Goal: Task Accomplishment & Management: Use online tool/utility

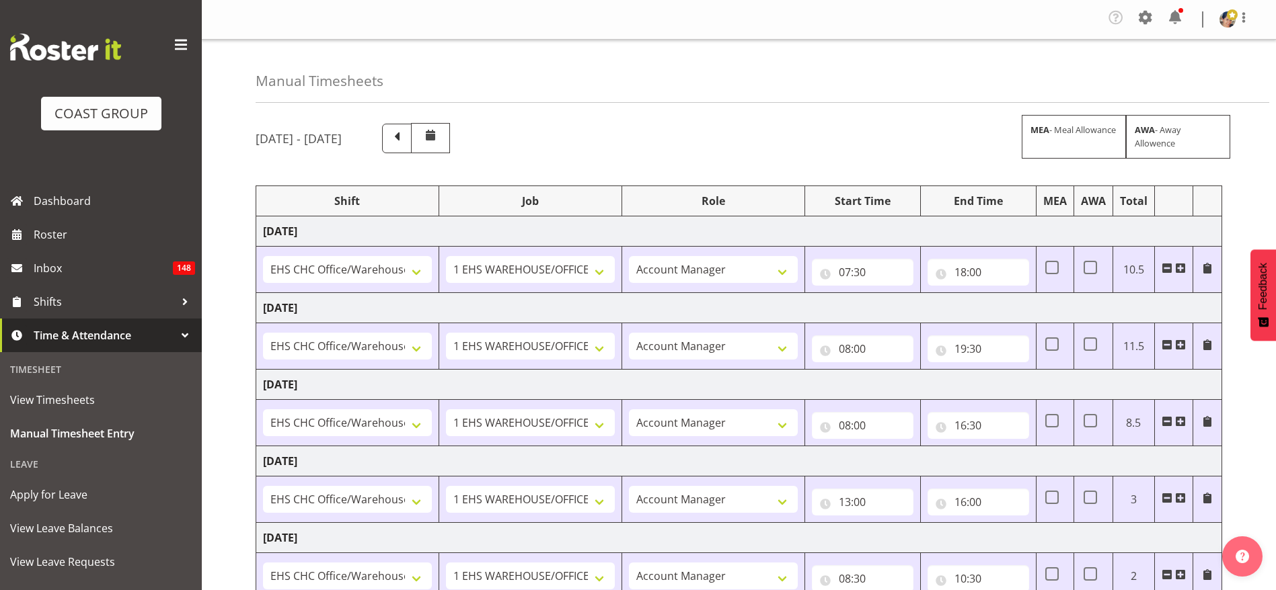
select select "1404"
select select "69"
select select "37"
select select "1404"
select select "69"
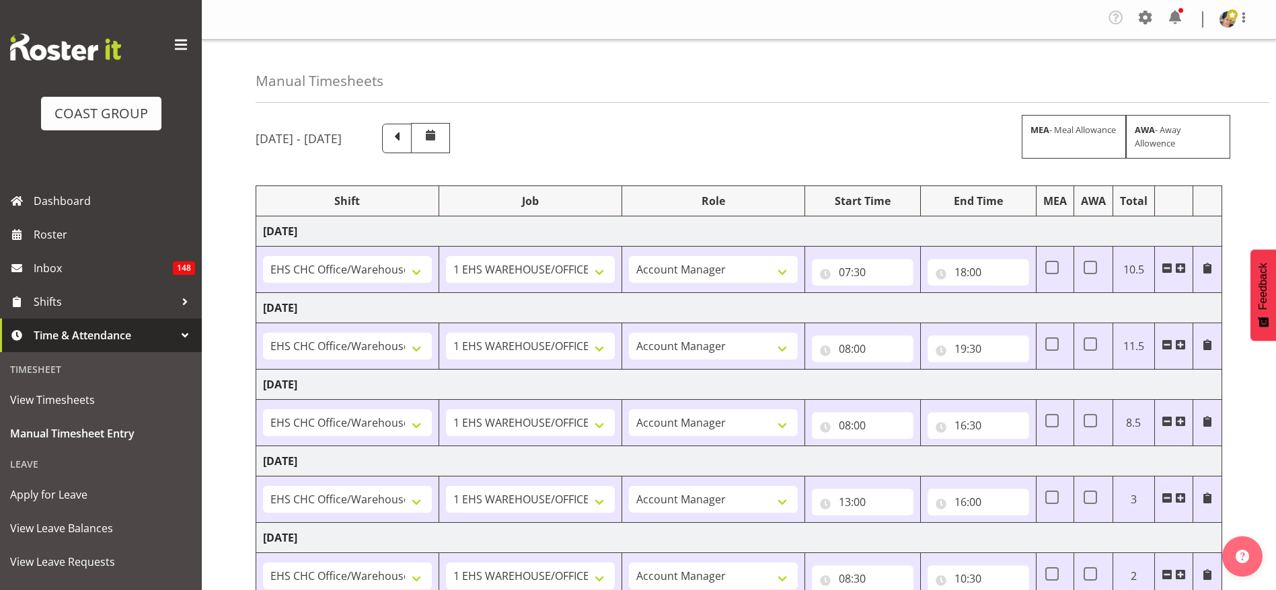
select select "37"
select select "1404"
select select "69"
select select "37"
select select "1404"
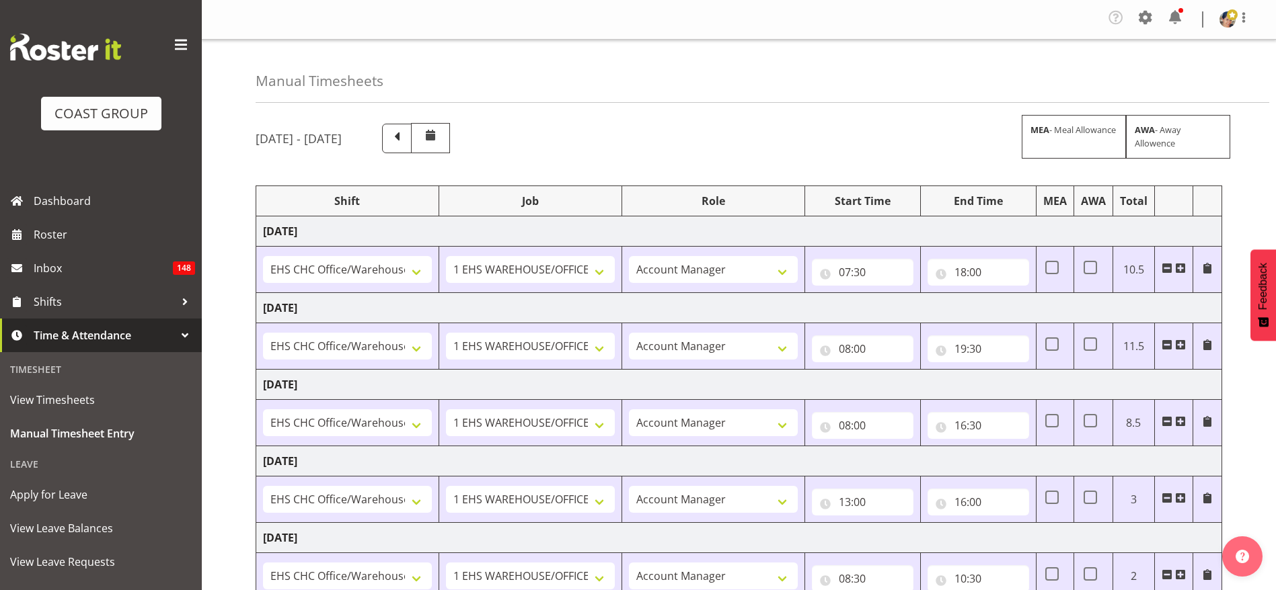
select select "69"
select select "37"
select select "1404"
select select "69"
select select "37"
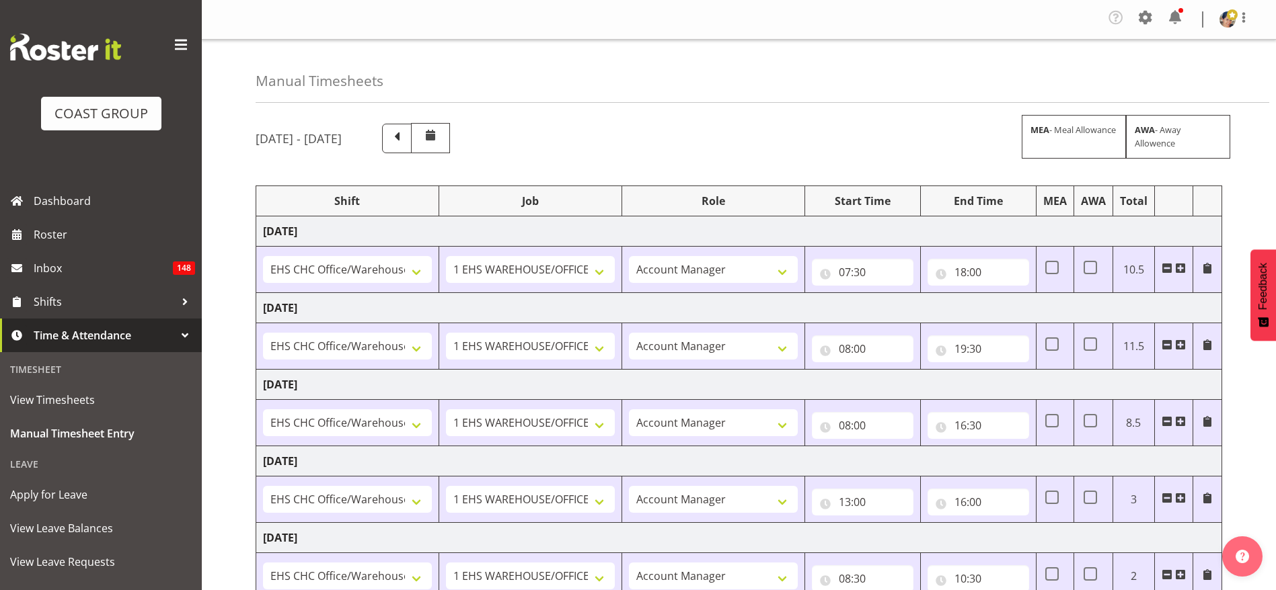
select select "10"
select select "30"
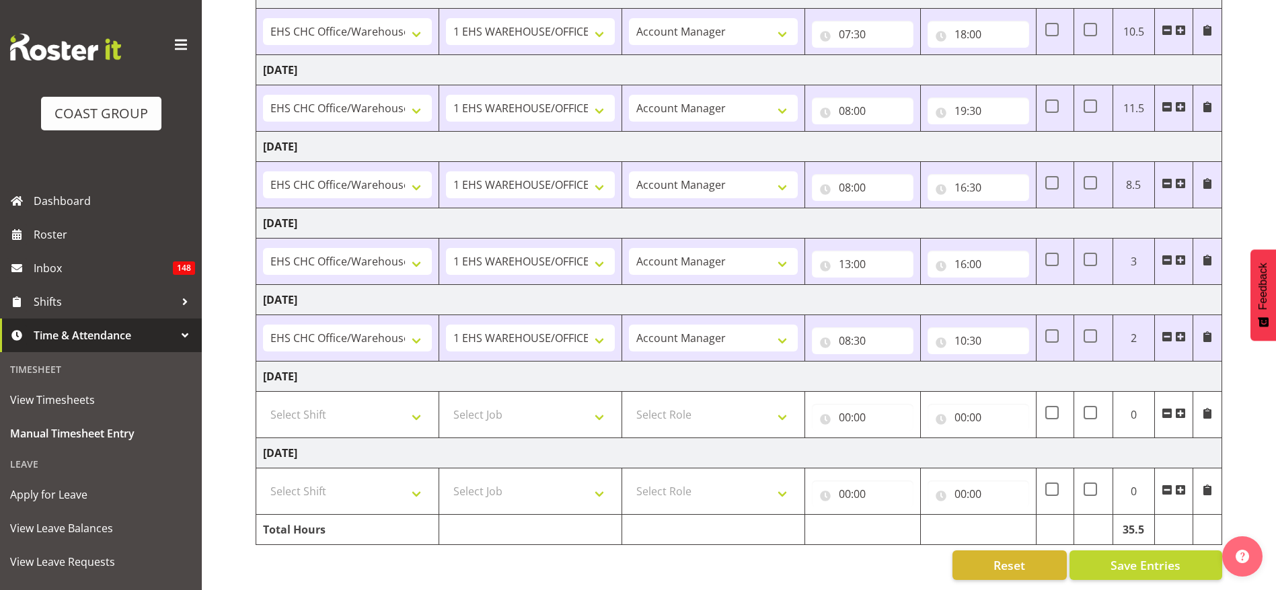
scroll to position [254, 0]
click at [957, 327] on input "10:30" at bounding box center [978, 340] width 102 height 27
click at [1019, 362] on select "00 01 02 03 04 05 06 07 08 09 10 11 12 13 14 15 16 17 18 19 20 21 22 23" at bounding box center [1019, 375] width 30 height 27
select select "11"
click at [1004, 362] on select "00 01 02 03 04 05 06 07 08 09 10 11 12 13 14 15 16 17 18 19 20 21 22 23" at bounding box center [1019, 375] width 30 height 27
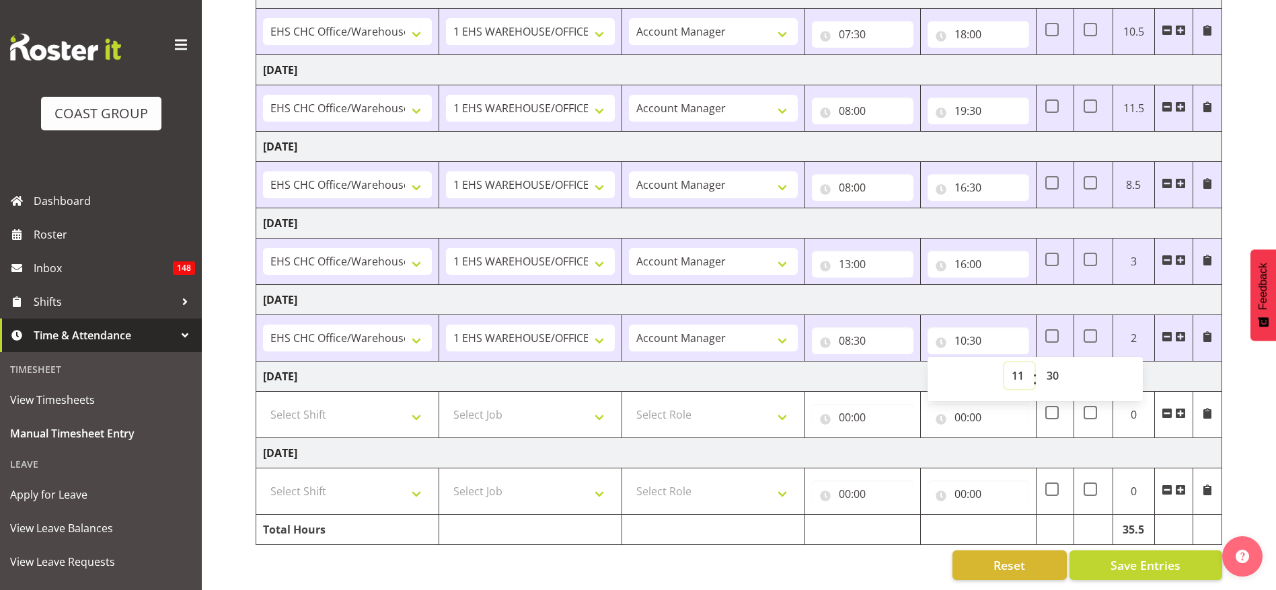
type input "11:30"
click at [1141, 551] on button "Save Entries" at bounding box center [1145, 566] width 153 height 30
